Goal: Transaction & Acquisition: Purchase product/service

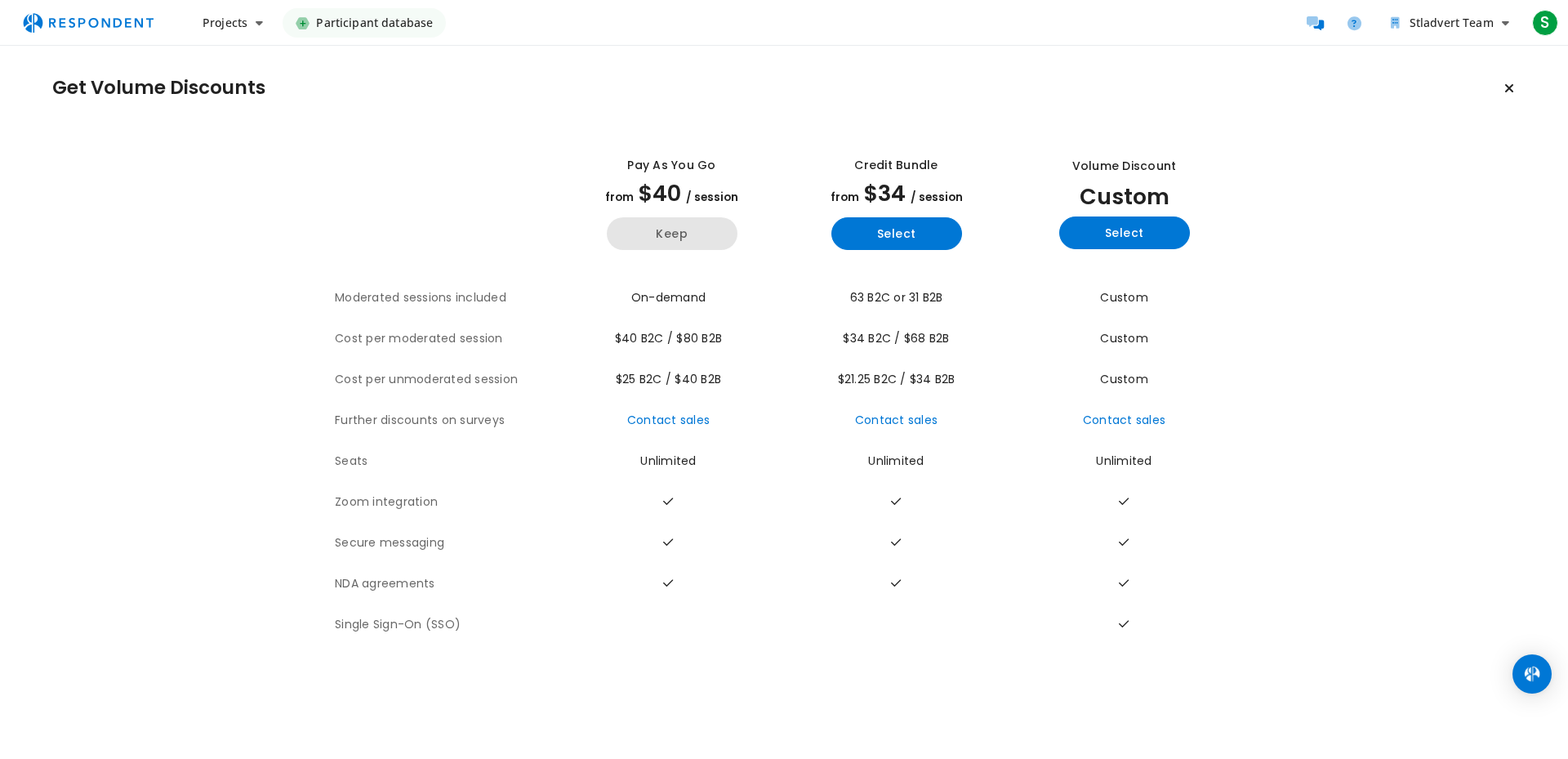
click at [693, 224] on button "Keep" at bounding box center [672, 233] width 131 height 32
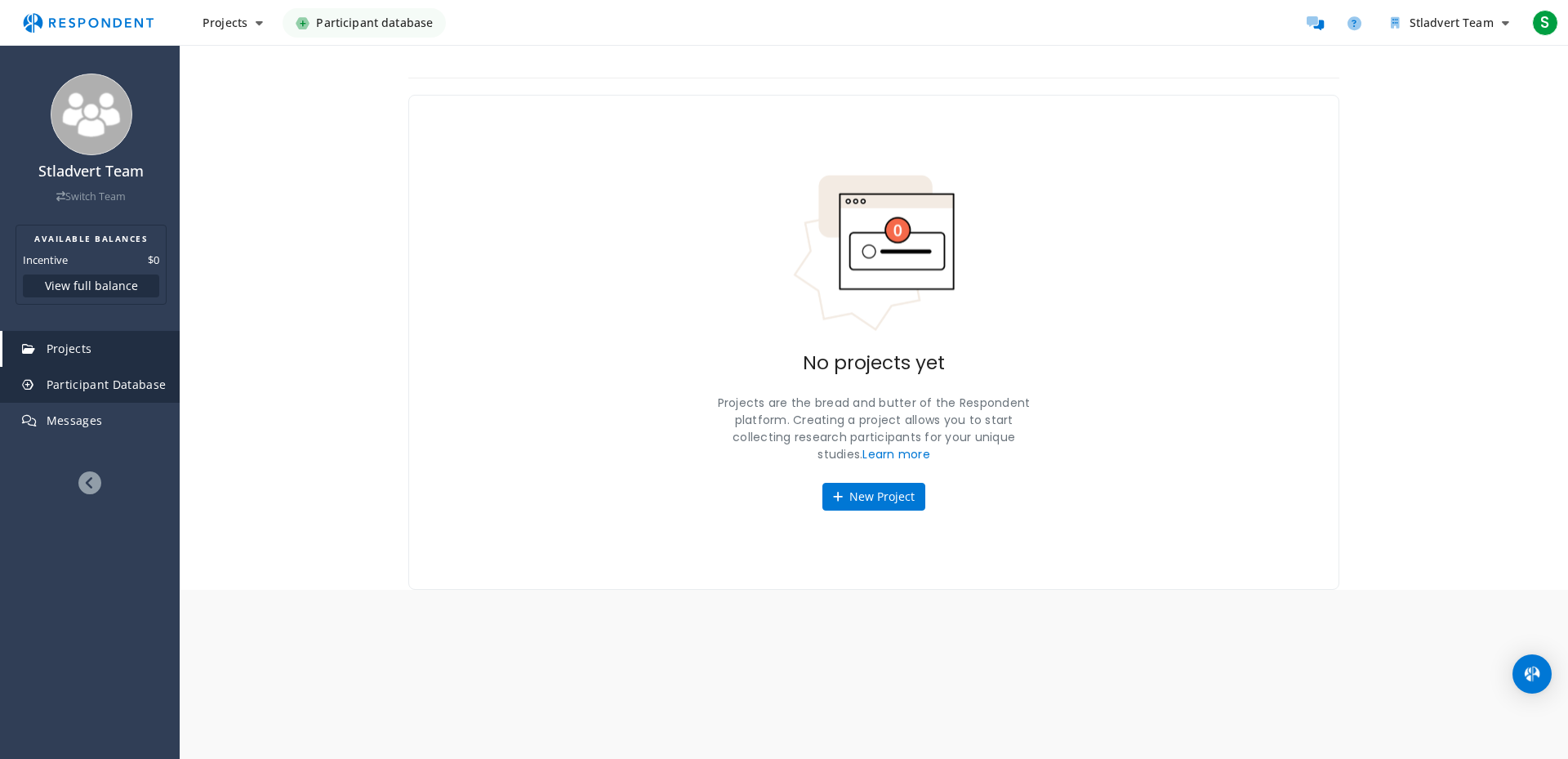
click at [126, 381] on span "Participant Database" at bounding box center [107, 384] width 120 height 15
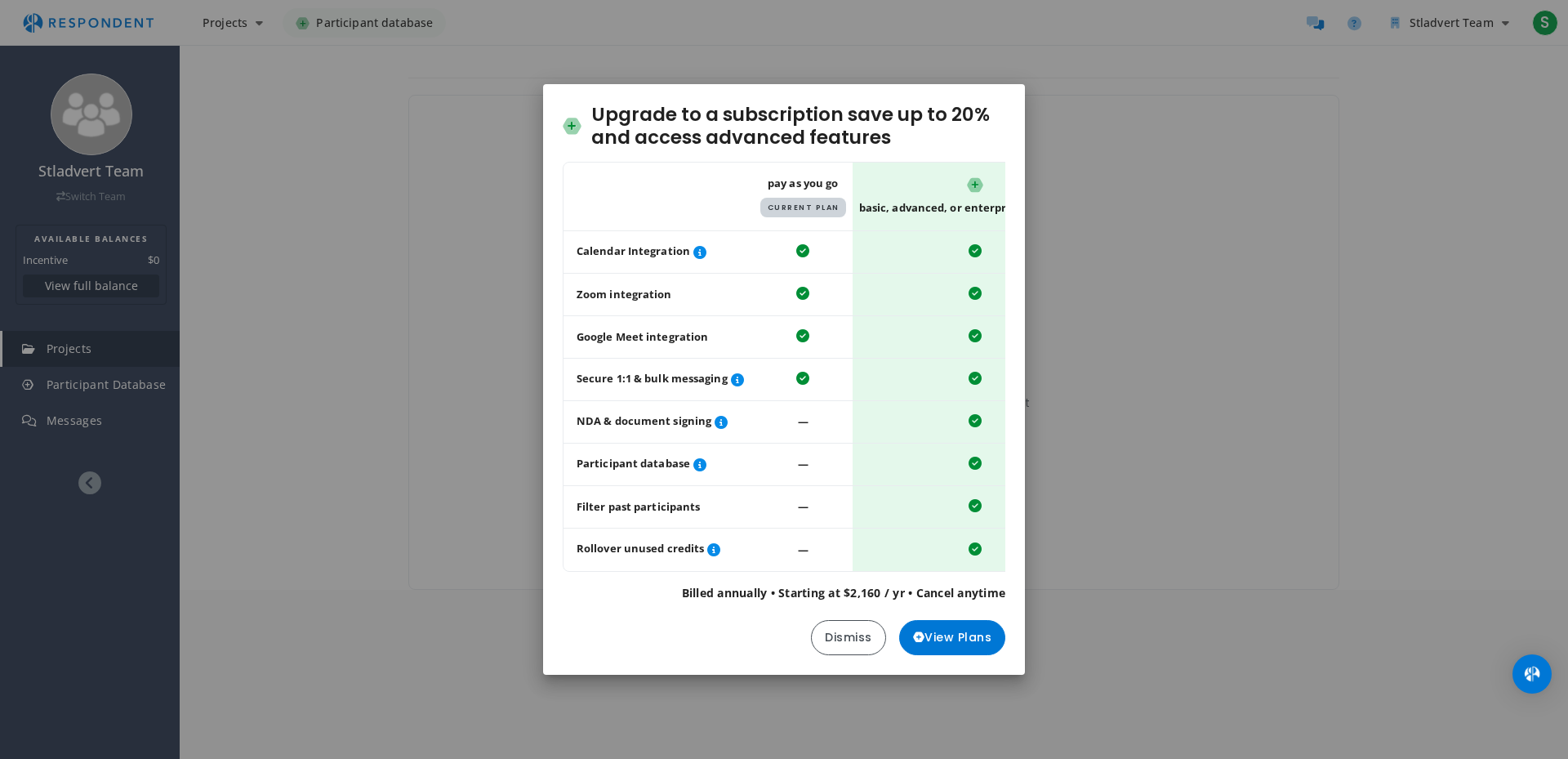
click at [353, 293] on div "Upgrade to a subscription save up to 20% and access advanced features Table sho…" at bounding box center [784, 380] width 1568 height 759
click at [843, 645] on button "Dismiss" at bounding box center [849, 637] width 75 height 35
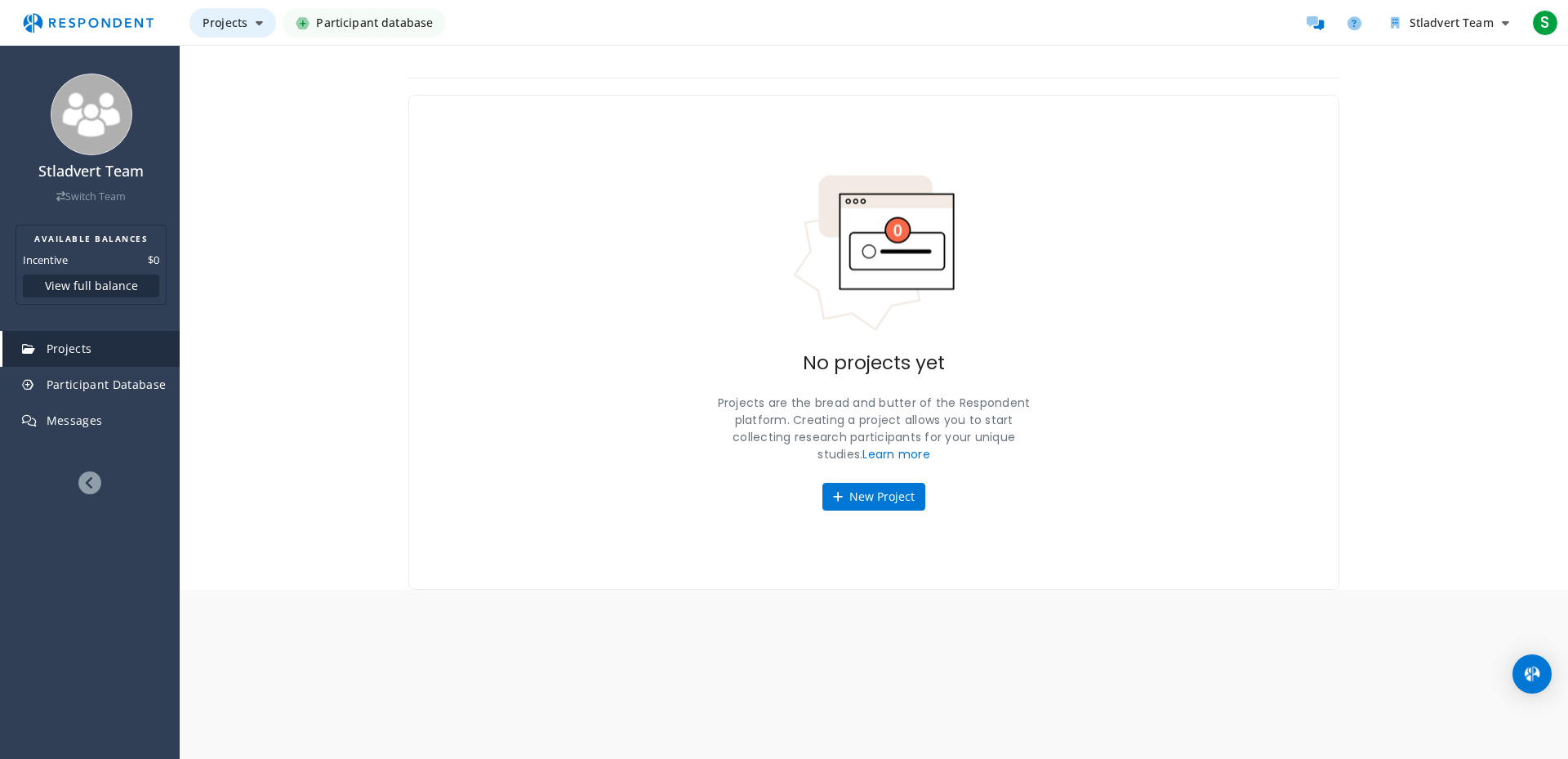
click at [237, 27] on span "Projects" at bounding box center [225, 22] width 45 height 15
click at [506, 187] on md-backdrop at bounding box center [784, 380] width 1568 height 759
click at [858, 501] on button "New Project" at bounding box center [874, 496] width 103 height 28
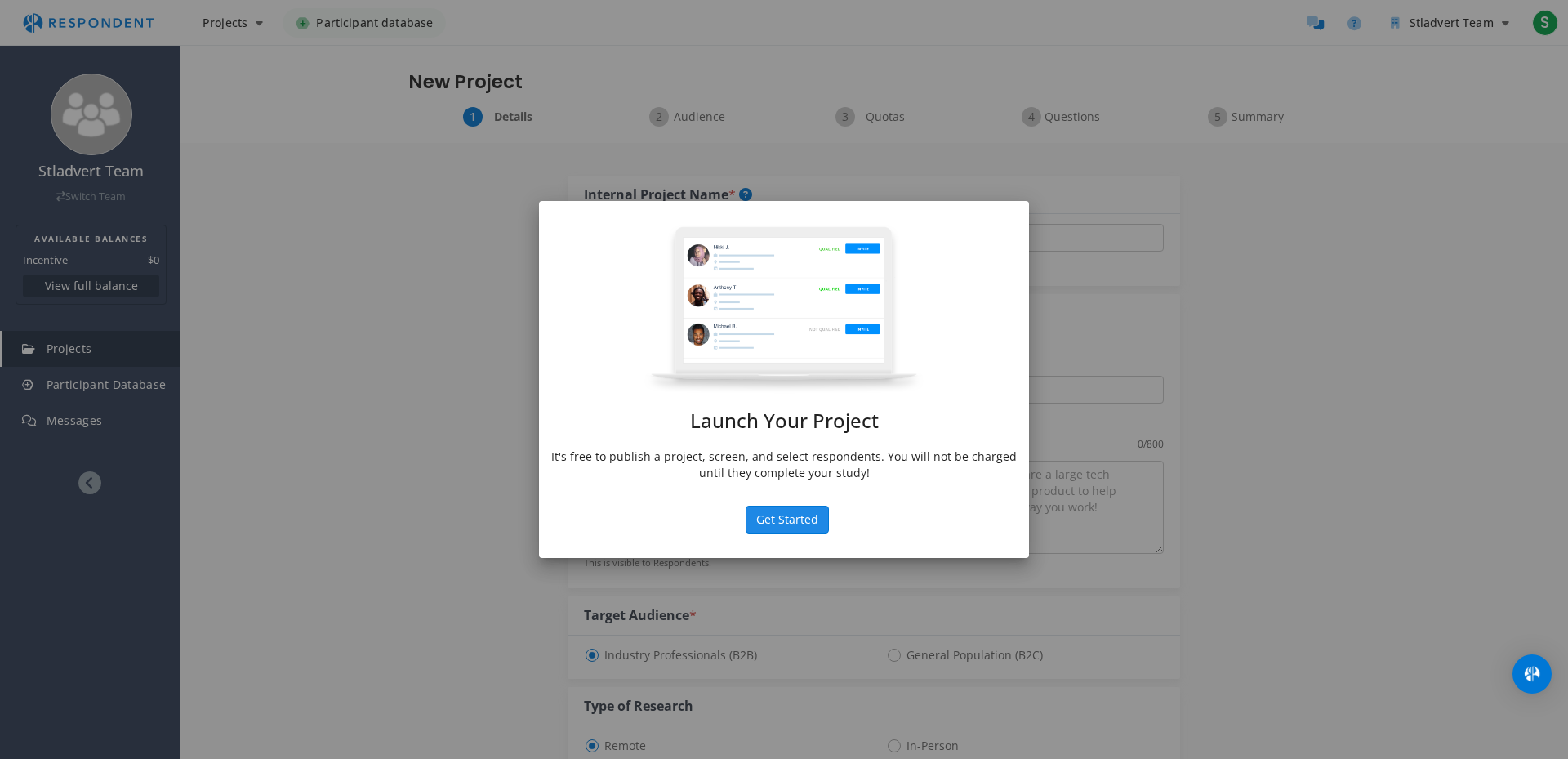
click at [803, 512] on button "Get Started" at bounding box center [787, 519] width 83 height 28
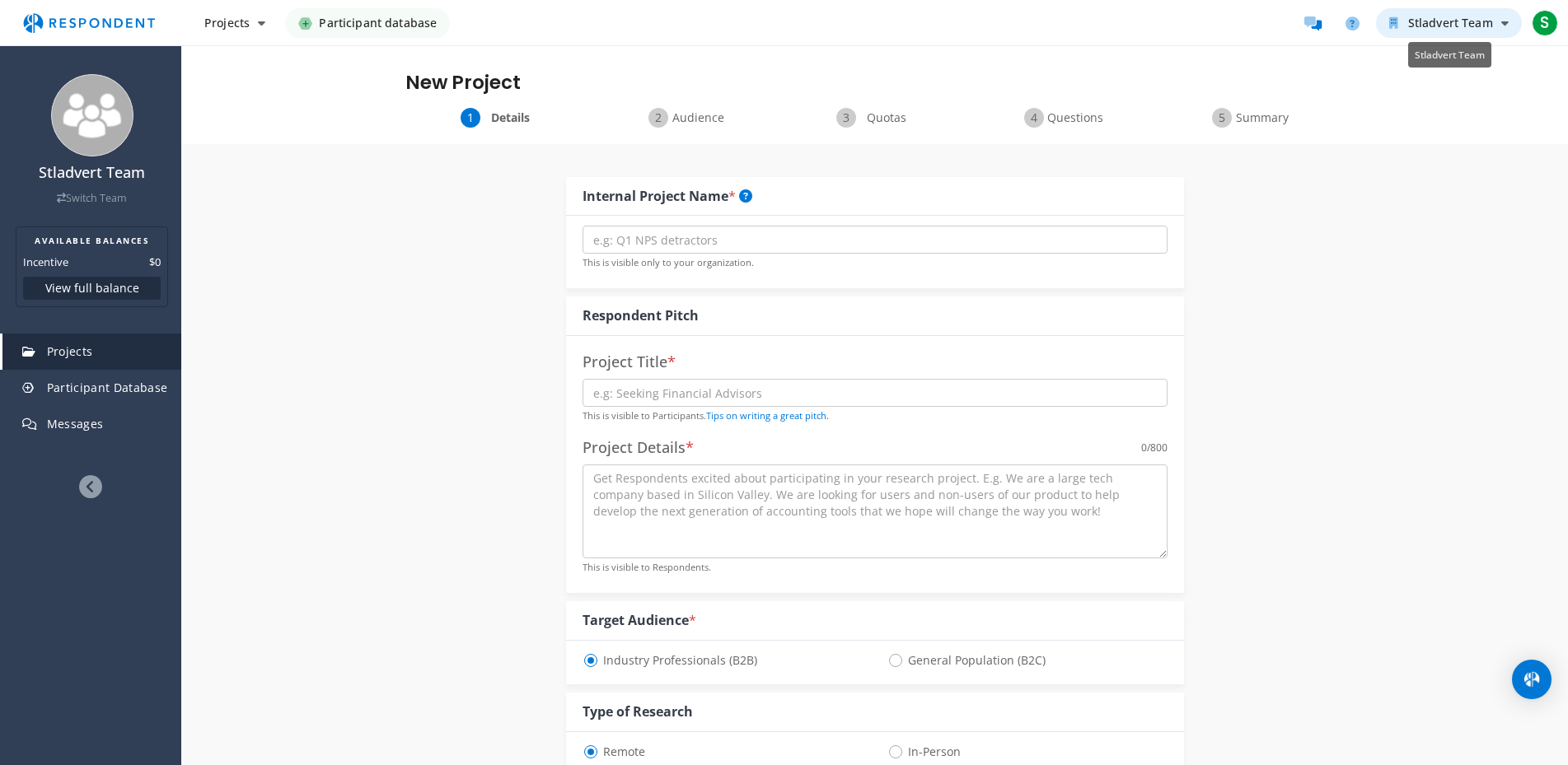
click at [1510, 27] on button "Stladvert Team" at bounding box center [1448, 23] width 146 height 30
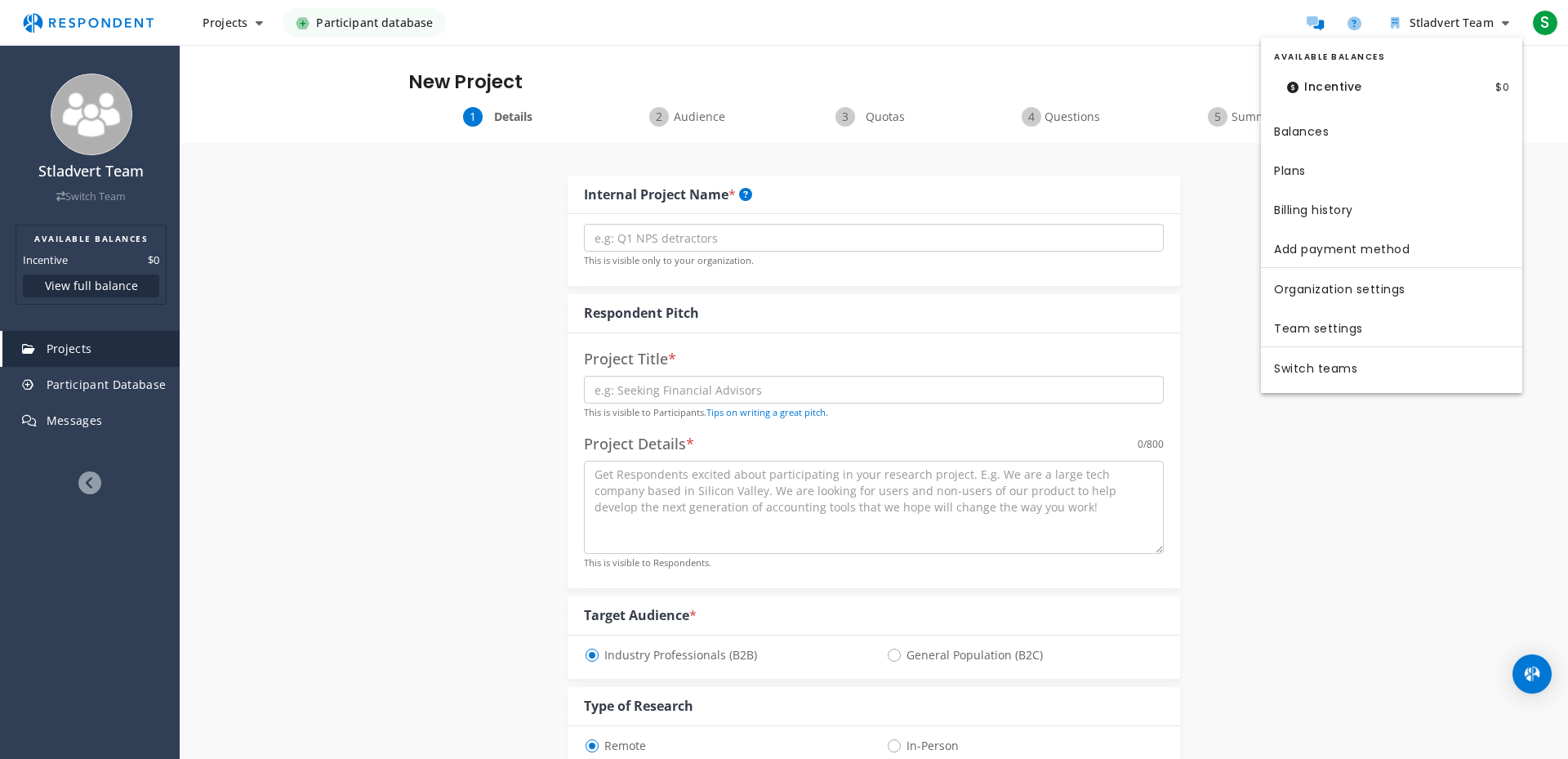
click at [1460, 469] on md-backdrop at bounding box center [784, 380] width 1568 height 759
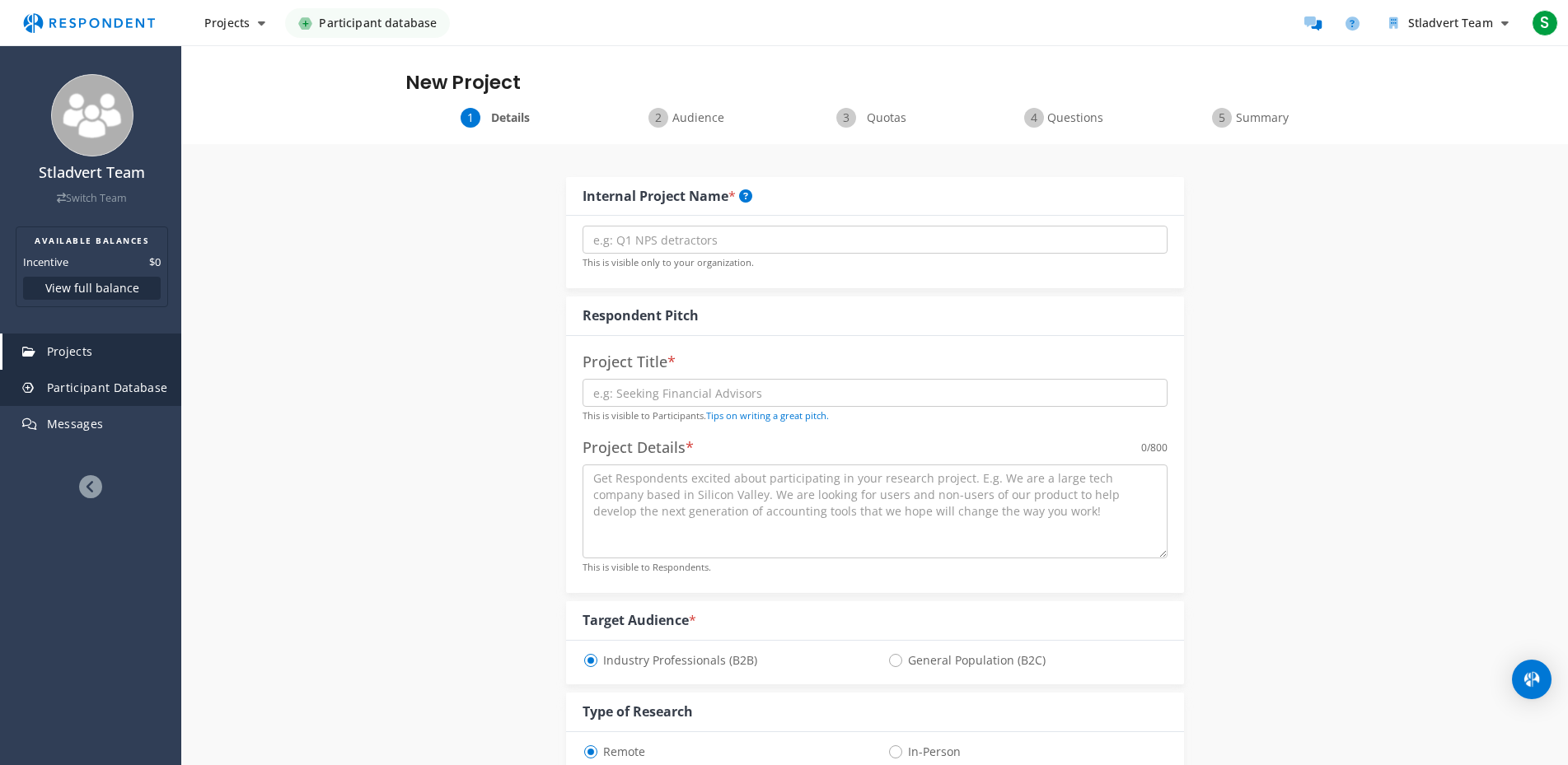
click at [129, 388] on span "Participant Database" at bounding box center [108, 387] width 121 height 15
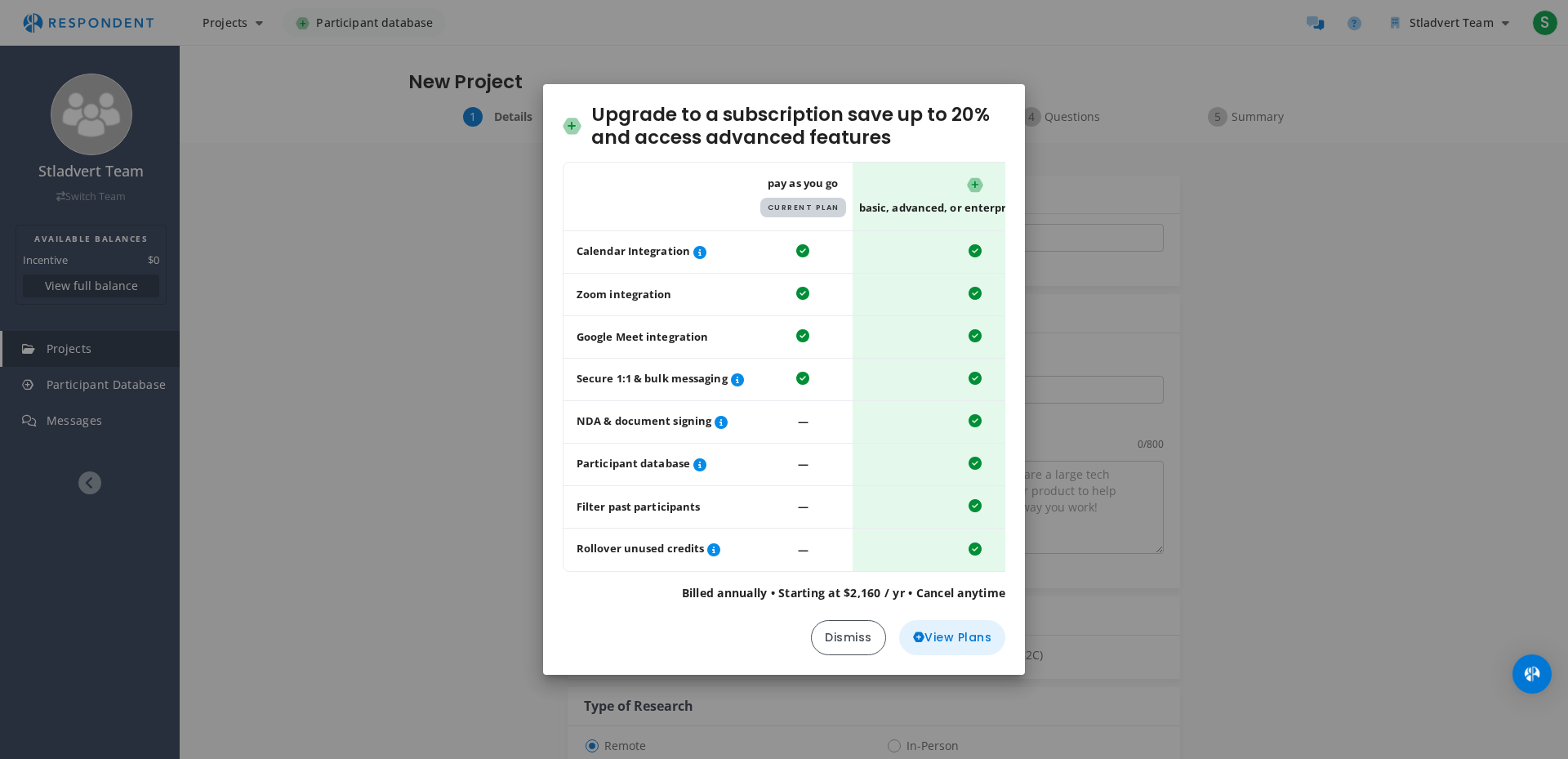
click at [948, 646] on span "View Plans" at bounding box center [953, 637] width 79 height 17
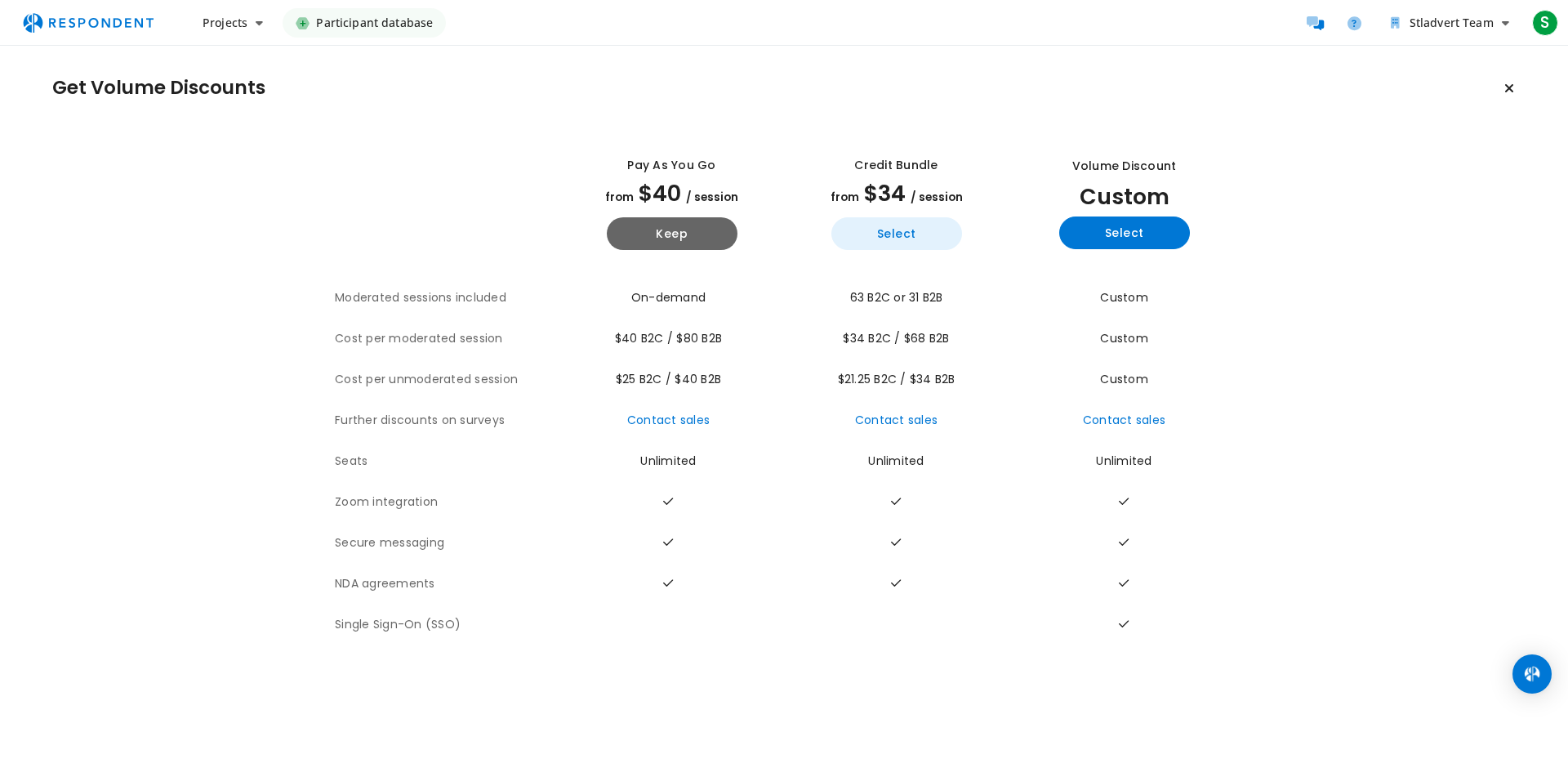
click at [906, 240] on button "Select" at bounding box center [897, 233] width 131 height 32
click at [877, 239] on button "Select" at bounding box center [897, 233] width 131 height 32
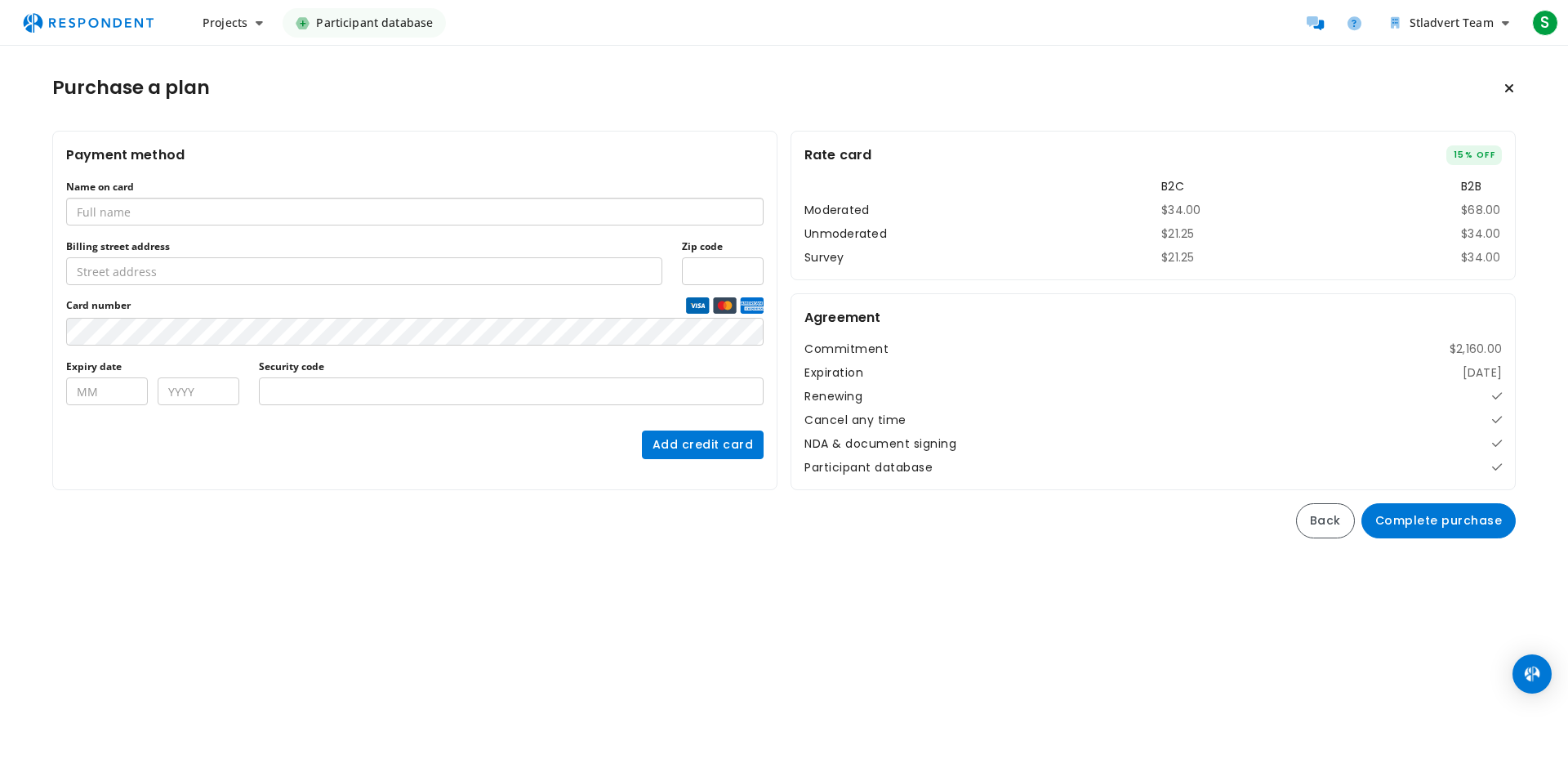
click at [291, 221] on input "Name on card" at bounding box center [415, 211] width 698 height 28
type input "[PERSON_NAME]"
click at [105, 273] on input "Billing street address" at bounding box center [364, 271] width 597 height 28
type input "[PERSON_NAME] Korcagina 151"
click at [704, 271] on input "Zip code" at bounding box center [722, 271] width 82 height 28
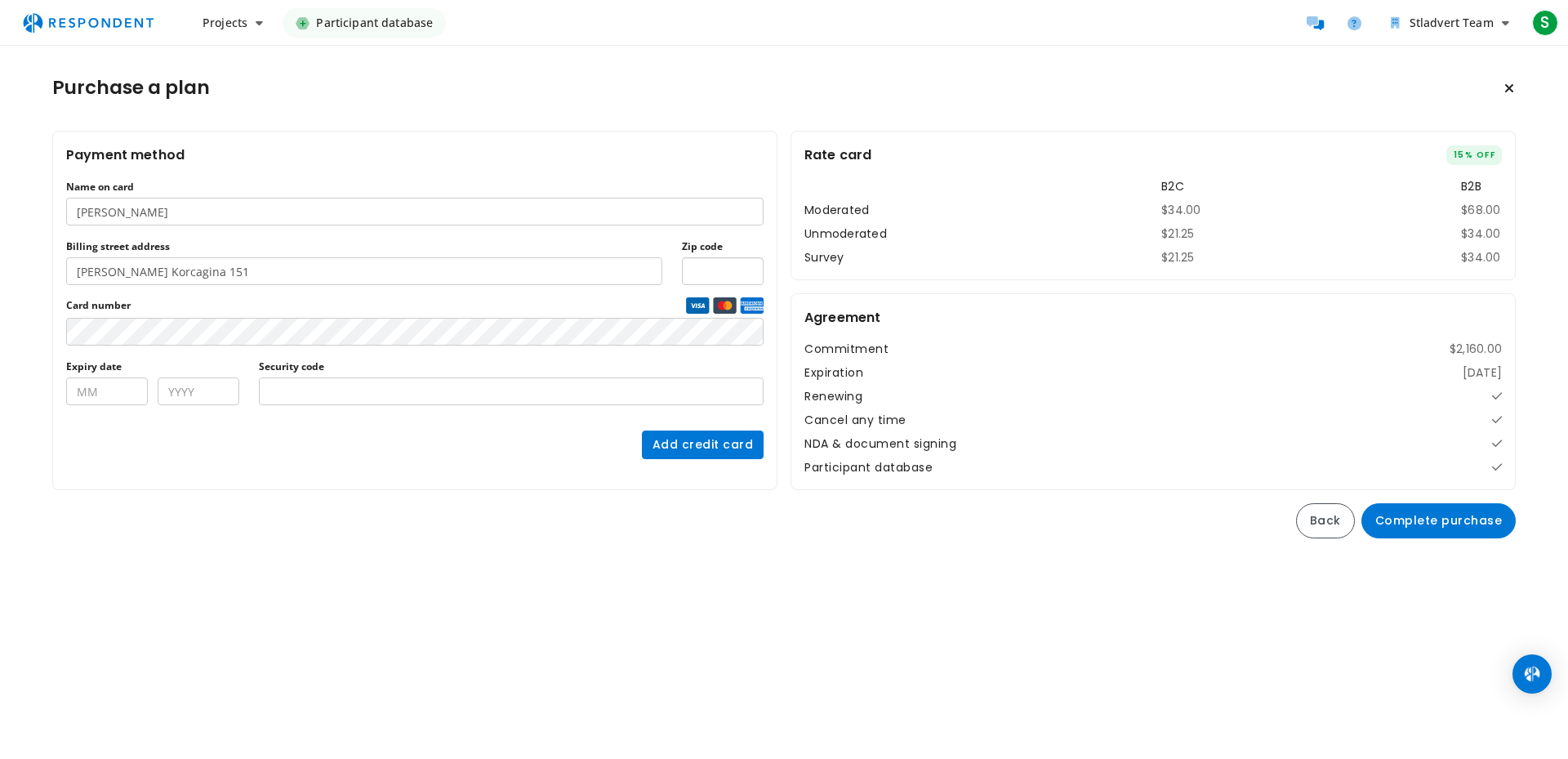
click at [738, 273] on input "Zip code" at bounding box center [722, 271] width 82 height 28
click at [105, 395] on input "Expiry date" at bounding box center [107, 391] width 82 height 28
drag, startPoint x: 105, startPoint y: 393, endPoint x: 97, endPoint y: 414, distance: 22.5
click at [103, 396] on input "12" at bounding box center [107, 391] width 82 height 28
type input "1"
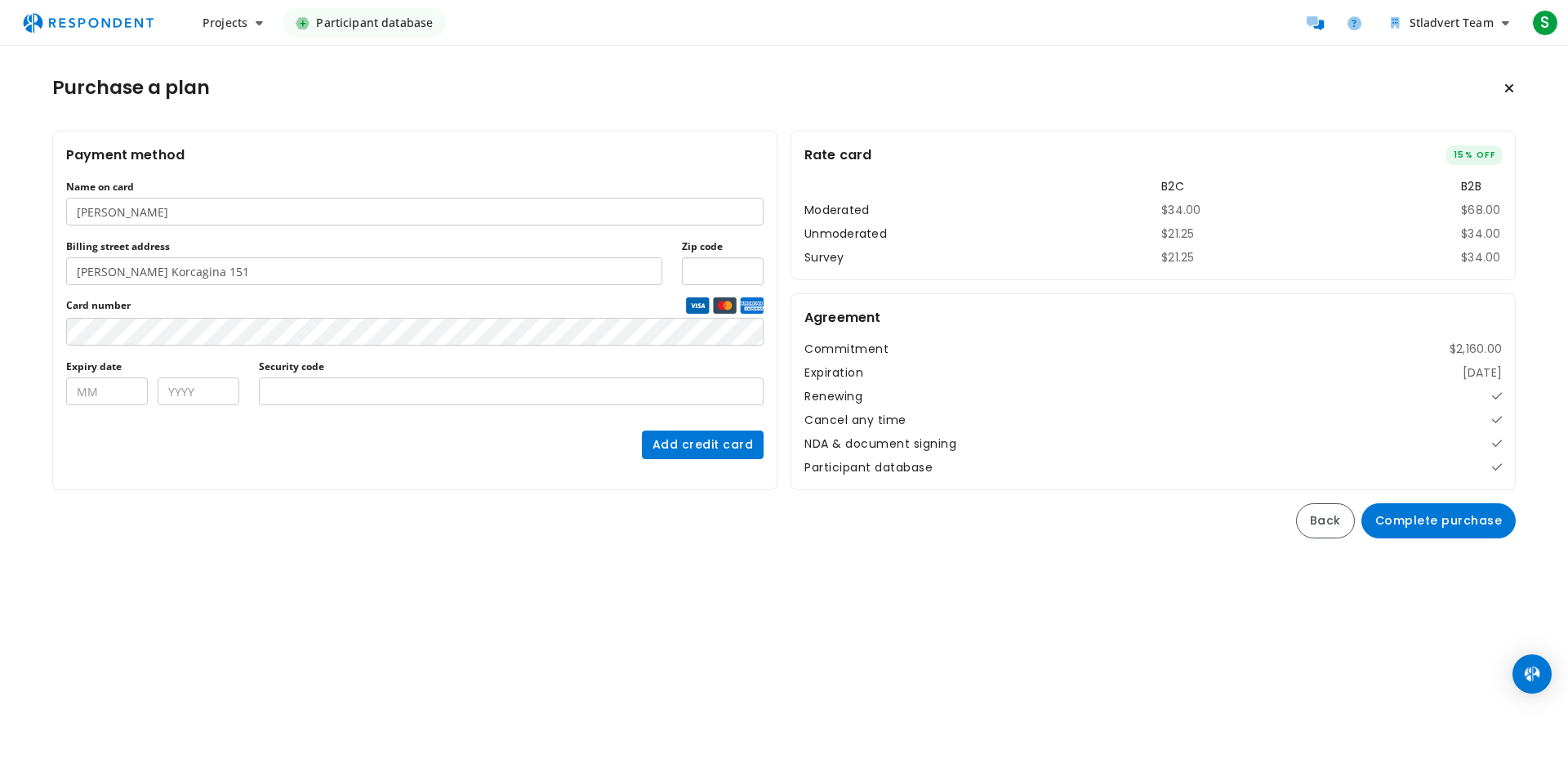
click at [727, 280] on input "Zip code" at bounding box center [722, 271] width 82 height 28
type input "37000"
click at [341, 387] on input "Security code" at bounding box center [511, 391] width 505 height 28
click at [301, 405] on input "Security code" at bounding box center [511, 391] width 505 height 28
click at [123, 392] on input "Expiry date" at bounding box center [107, 391] width 82 height 28
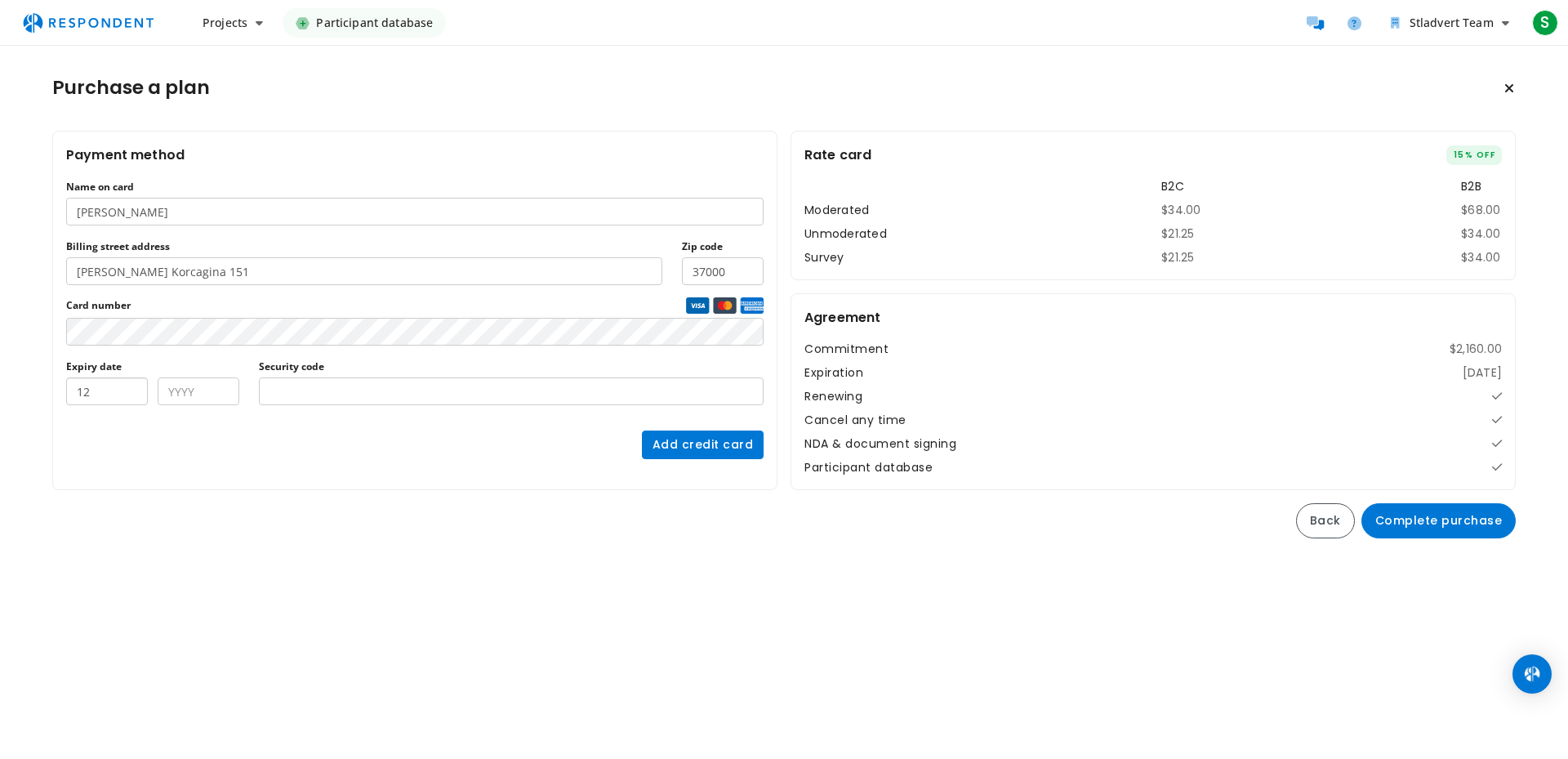
type input "12"
click at [184, 397] on input "text" at bounding box center [198, 391] width 82 height 28
type input "2"
type input "2029"
click at [307, 386] on input "Security code" at bounding box center [511, 391] width 505 height 28
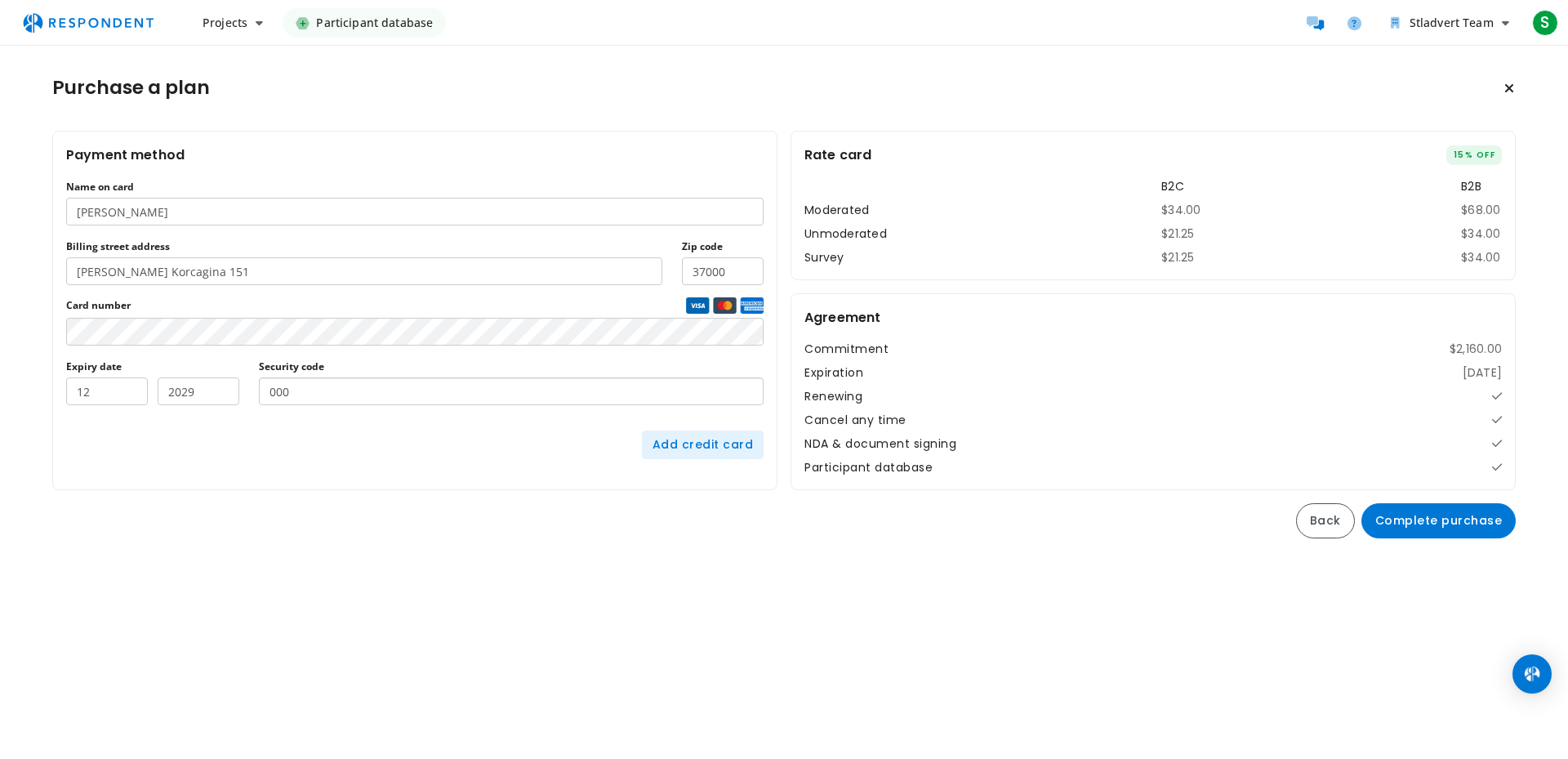
type input "000"
click at [752, 451] on button "Add credit card" at bounding box center [703, 445] width 123 height 29
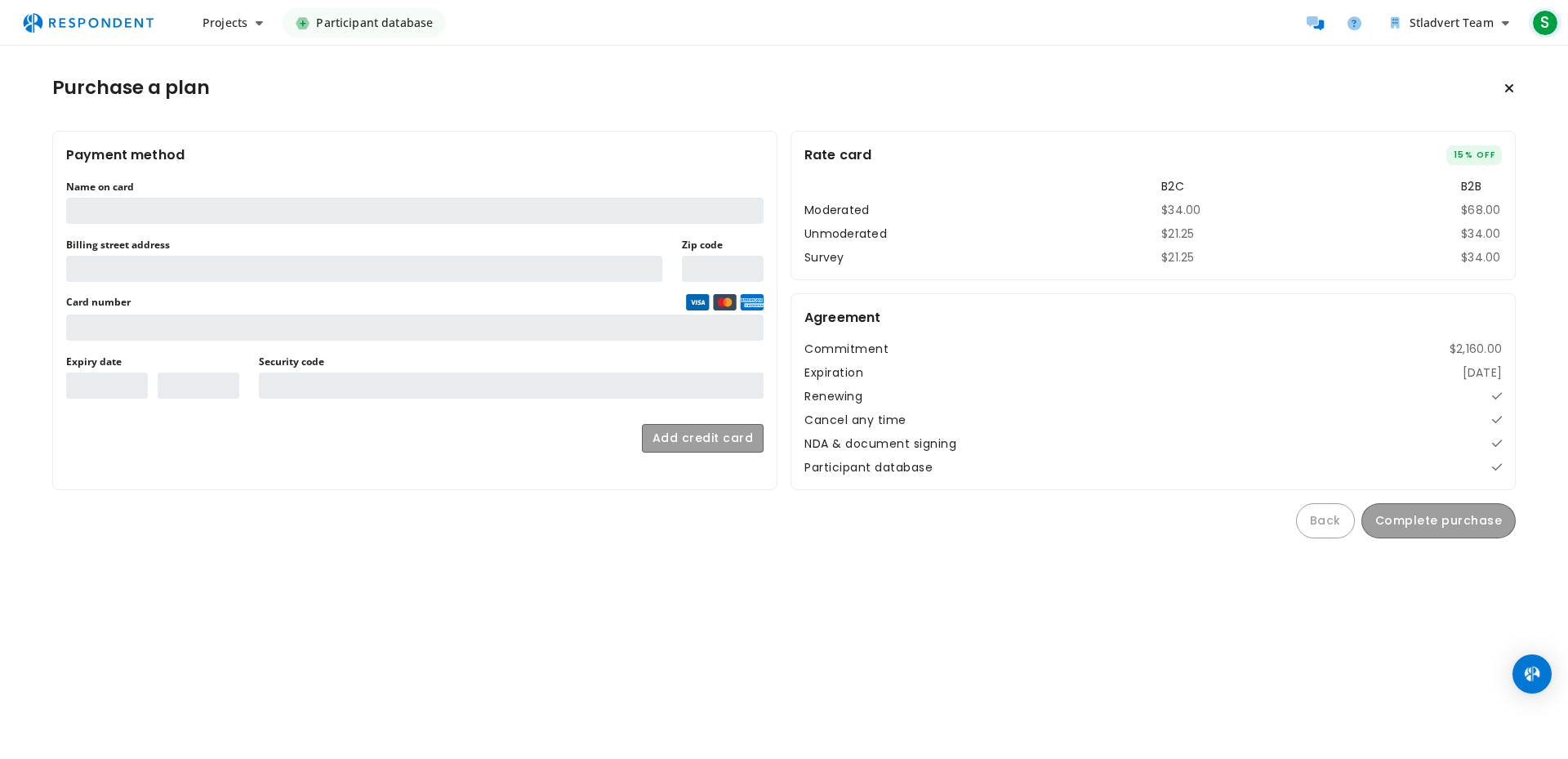
click at [1553, 27] on span "S" at bounding box center [1545, 22] width 26 height 26
click at [1449, 11] on md-backdrop at bounding box center [784, 380] width 1568 height 759
click at [1452, 14] on span "Stladvert Team" at bounding box center [1451, 22] width 84 height 15
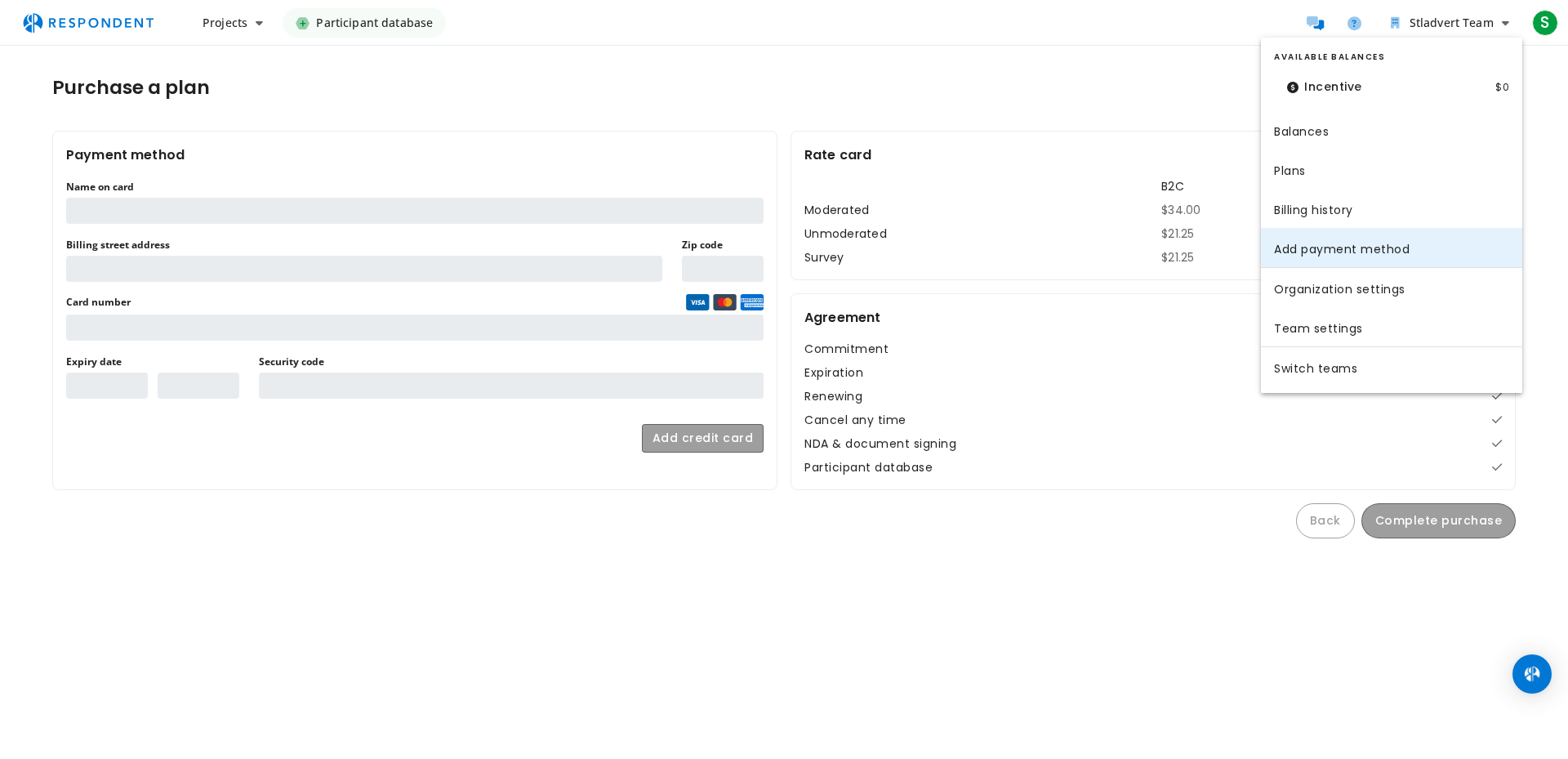
click at [1319, 248] on link "Add payment method" at bounding box center [1391, 248] width 261 height 39
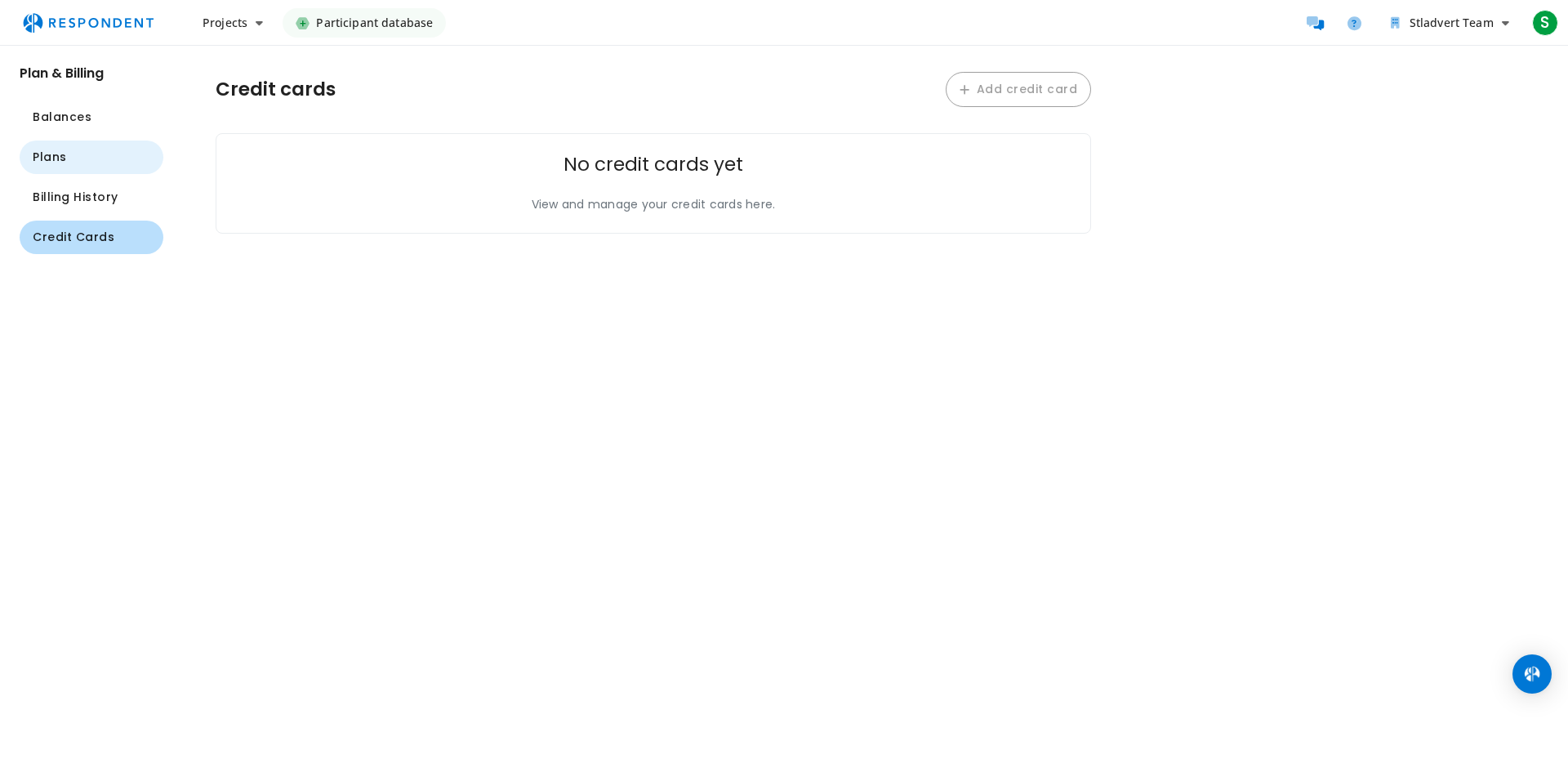
click at [38, 148] on button "Plans" at bounding box center [91, 157] width 144 height 33
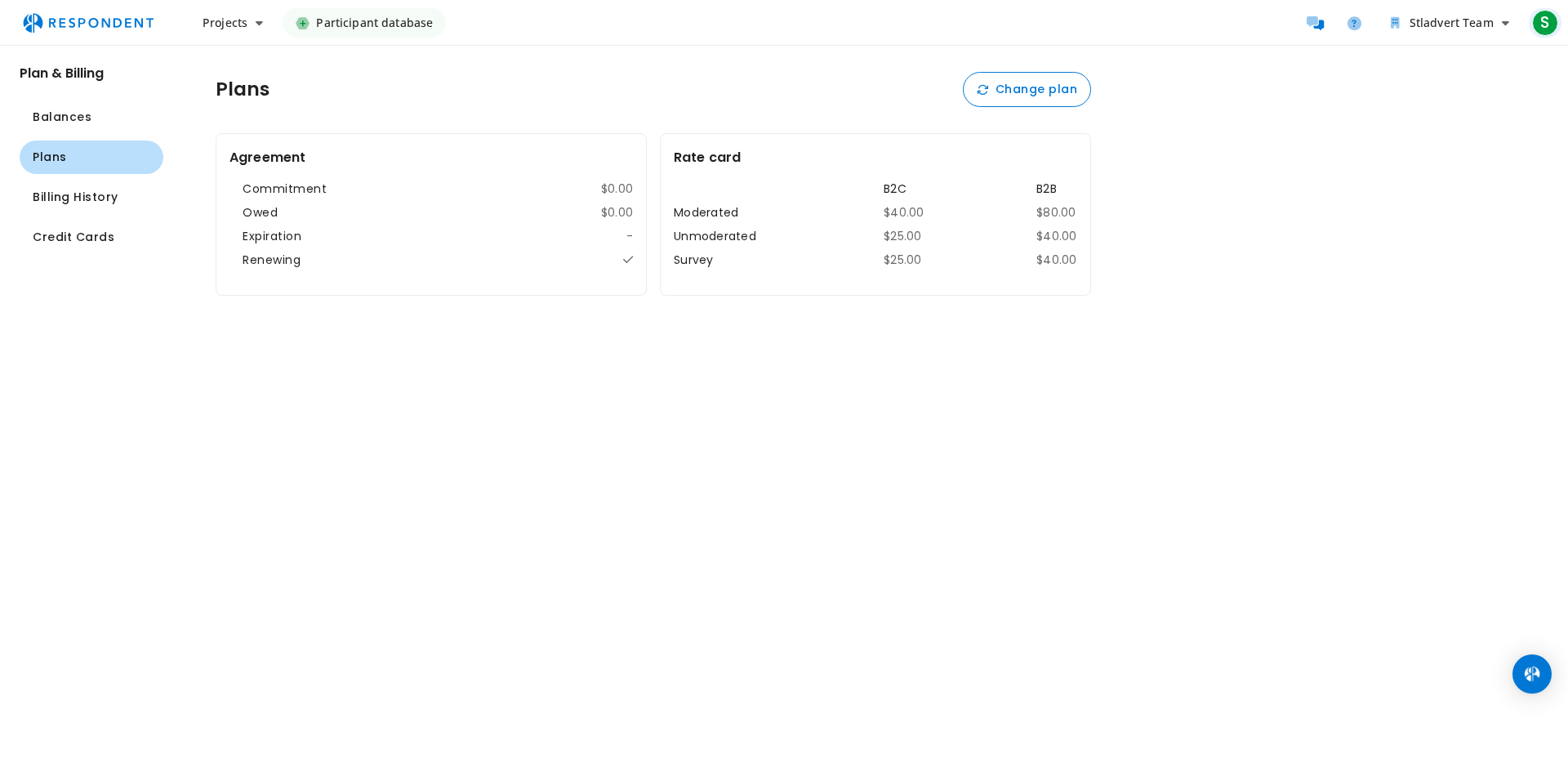
click at [1545, 22] on span "S" at bounding box center [1545, 22] width 26 height 26
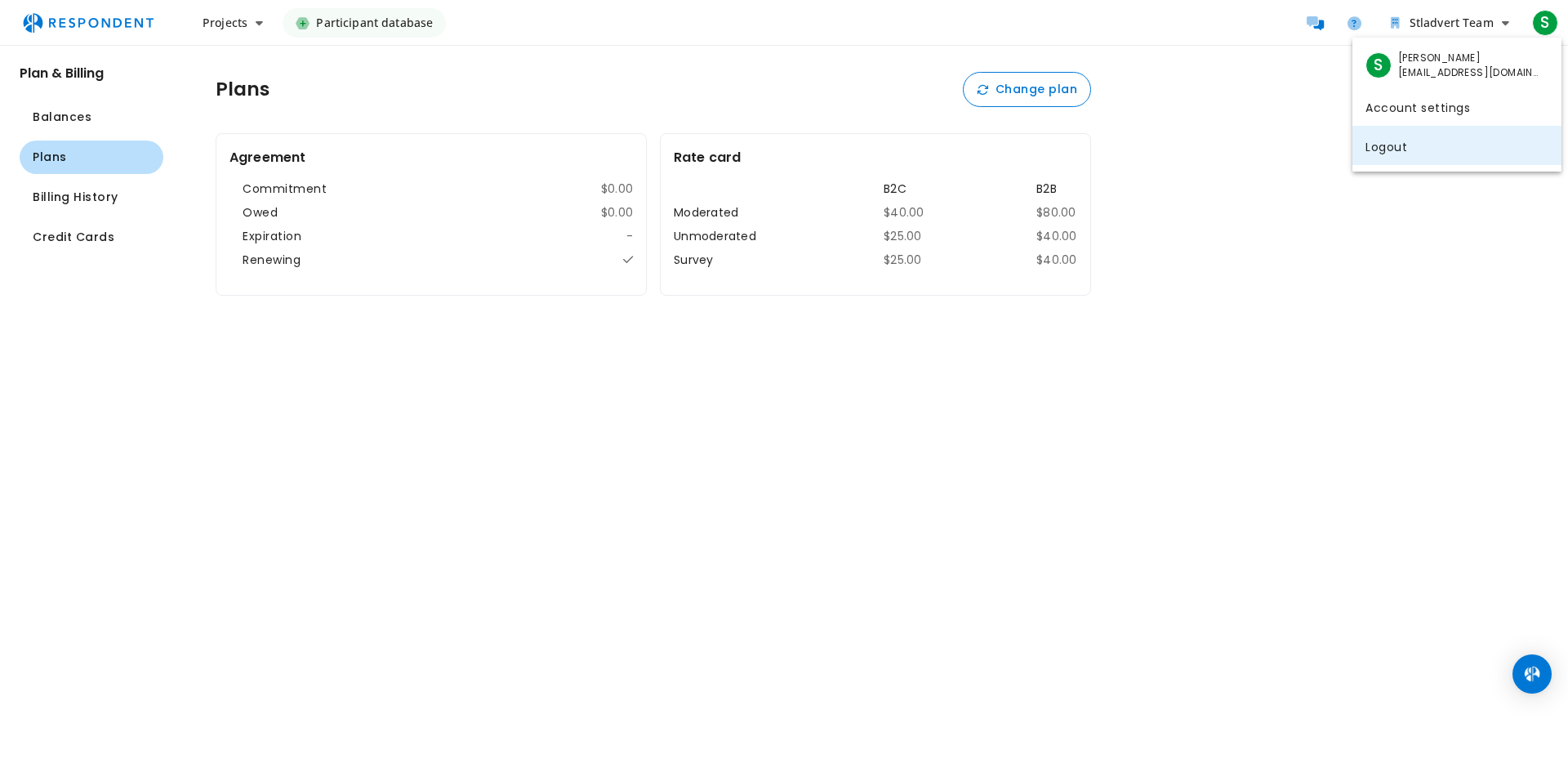
click at [1453, 154] on link "Logout" at bounding box center [1457, 145] width 209 height 39
